Goal: Task Accomplishment & Management: Manage account settings

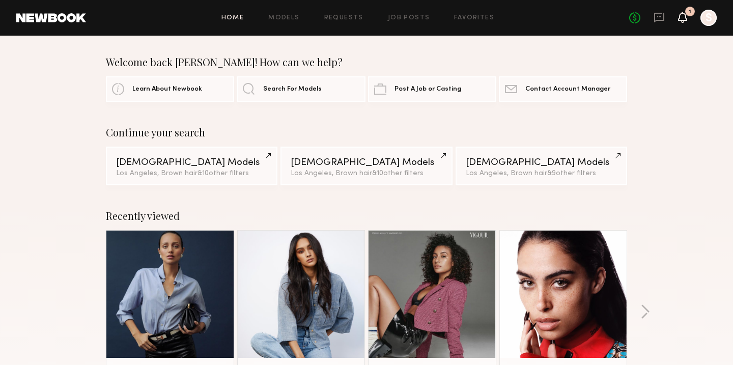
click at [681, 20] on icon at bounding box center [682, 16] width 8 height 7
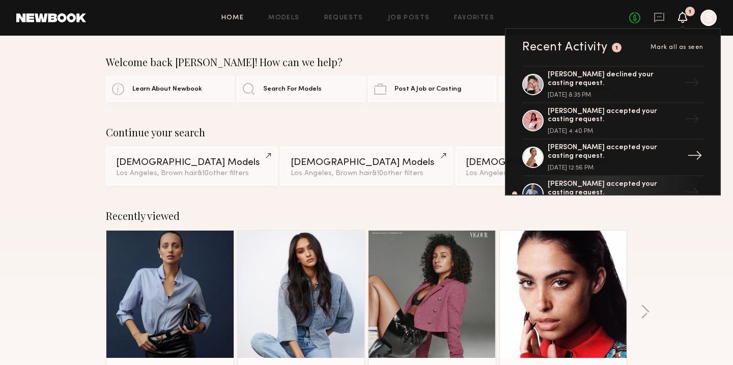
click at [662, 158] on div "Kyrah V. accepted your casting request. August 02, 2025 @ 12:56 PM" at bounding box center [614, 157] width 132 height 27
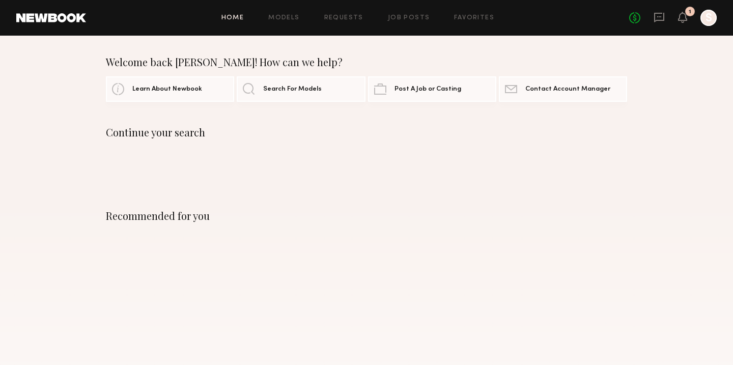
click at [353, 25] on div "Home Models Requests Job Posts Favorites Sign Out No fees up to $5,000 1 S" at bounding box center [401, 18] width 631 height 16
click at [353, 18] on link "Requests" at bounding box center [343, 18] width 39 height 7
